Goal: Information Seeking & Learning: Learn about a topic

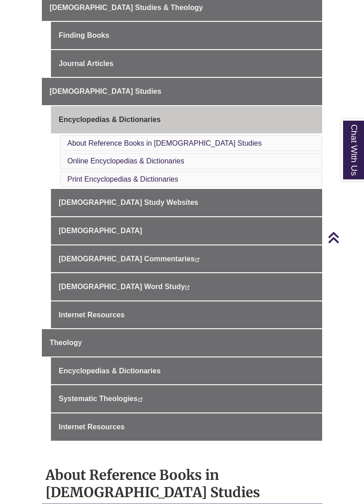
scroll to position [277, 0]
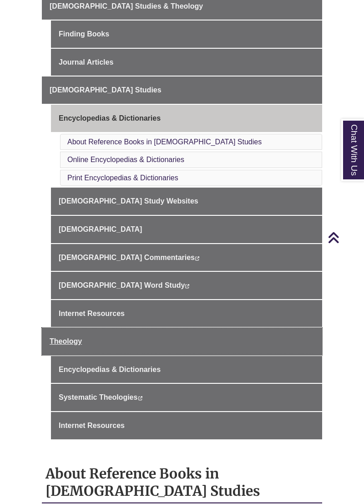
click at [138, 332] on link "Theology" at bounding box center [182, 341] width 281 height 27
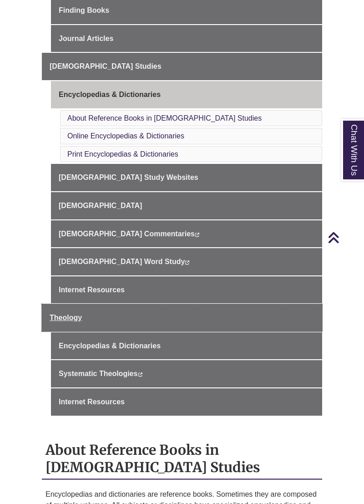
scroll to position [321, 0]
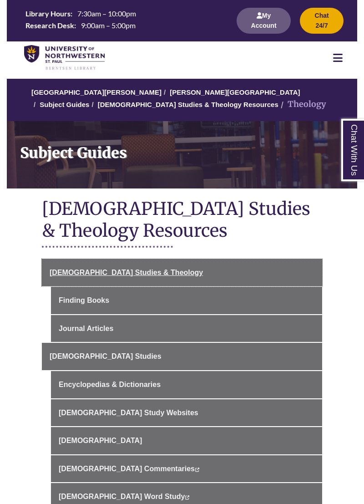
click at [169, 271] on link "[DEMOGRAPHIC_DATA] Studies & Theology" at bounding box center [182, 272] width 281 height 27
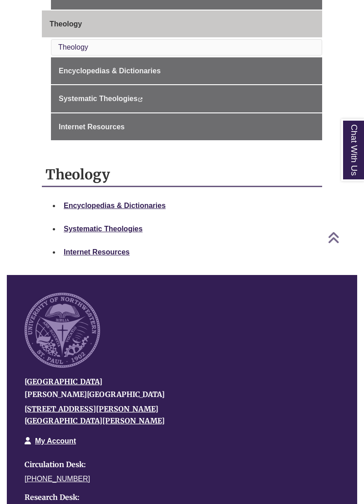
scroll to position [531, 0]
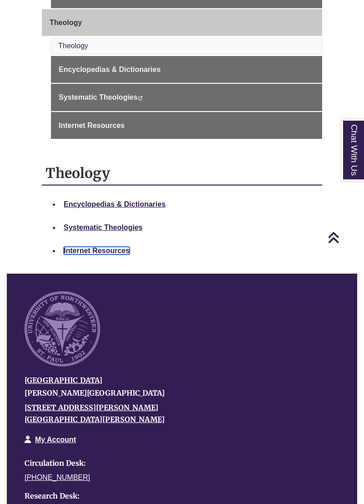
click at [110, 250] on link "Internet Resources" at bounding box center [97, 251] width 66 height 8
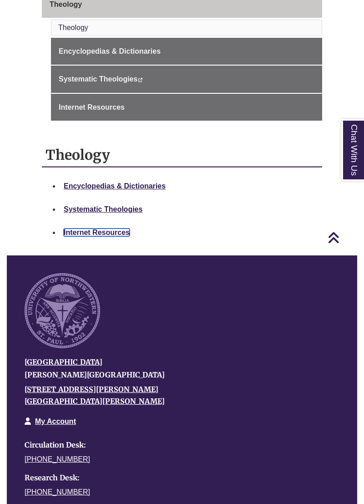
scroll to position [574, 0]
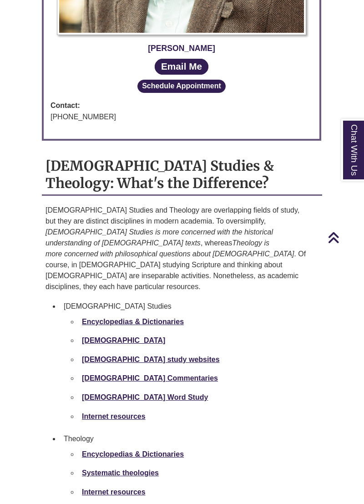
scroll to position [924, 0]
click at [171, 318] on strong "Encyclopedias & Dictionaries" at bounding box center [133, 322] width 102 height 8
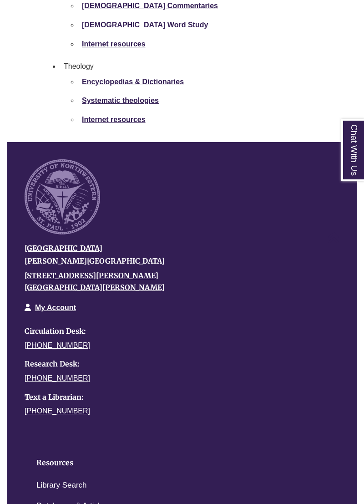
scroll to position [1298, 0]
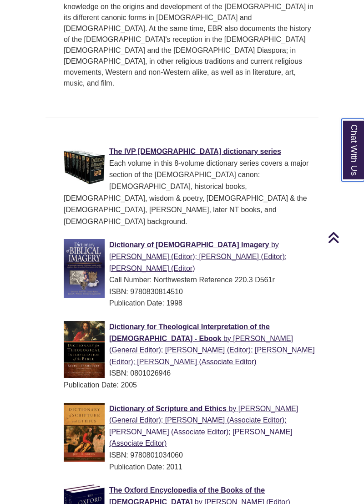
scroll to position [993, 0]
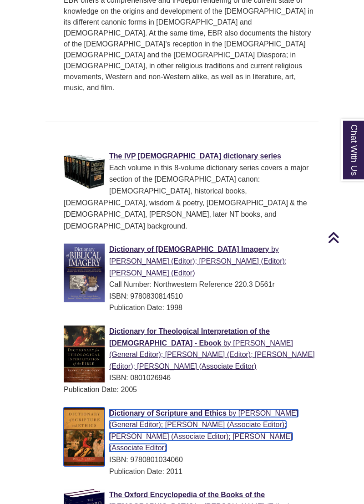
click at [237, 409] on span "[PERSON_NAME] (General Editor); [PERSON_NAME] (Associate Editor); [PERSON_NAME]…" at bounding box center [203, 430] width 189 height 43
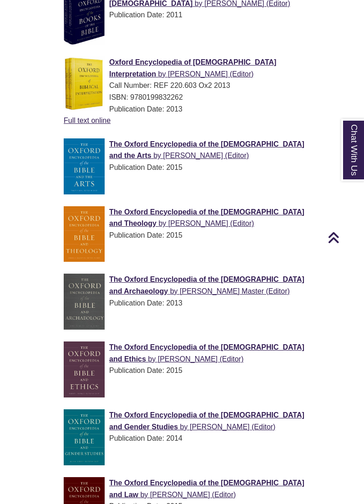
scroll to position [1497, 0]
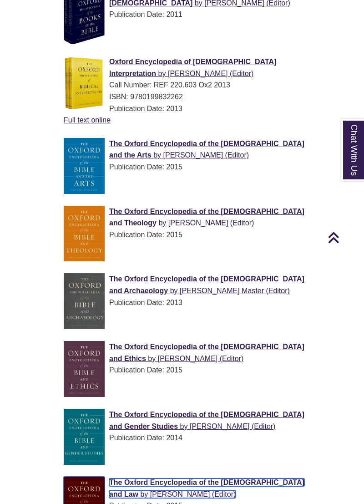
click at [236, 491] on span "[PERSON_NAME] (Editor)" at bounding box center [193, 495] width 86 height 8
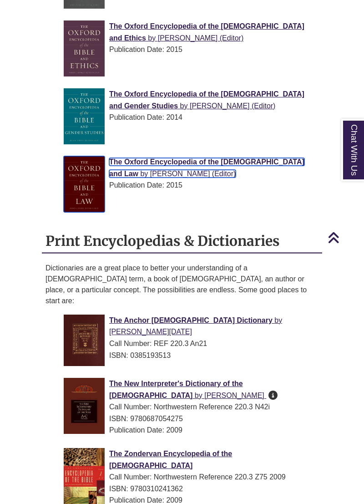
scroll to position [1830, 0]
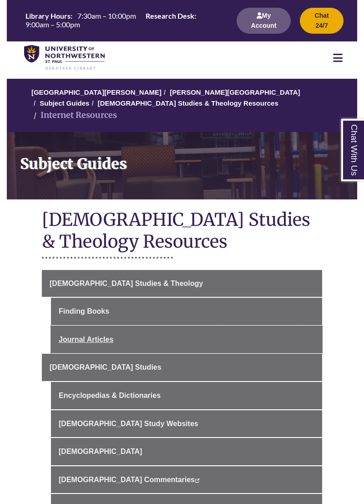
click at [156, 329] on link "Journal Articles" at bounding box center [186, 339] width 271 height 27
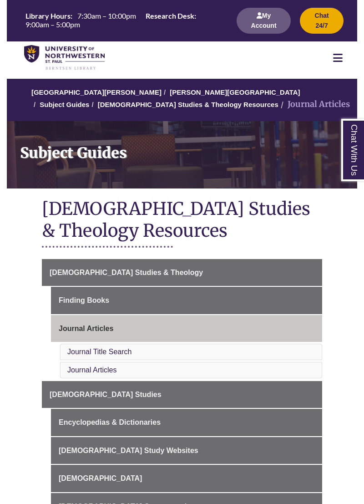
click at [165, 350] on li "Journal Title Search" at bounding box center [191, 352] width 262 height 16
click at [141, 373] on li "Journal Articles" at bounding box center [191, 370] width 262 height 16
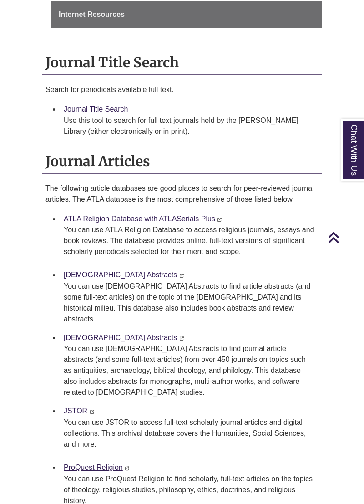
scroll to position [764, 0]
